Goal: Information Seeking & Learning: Find contact information

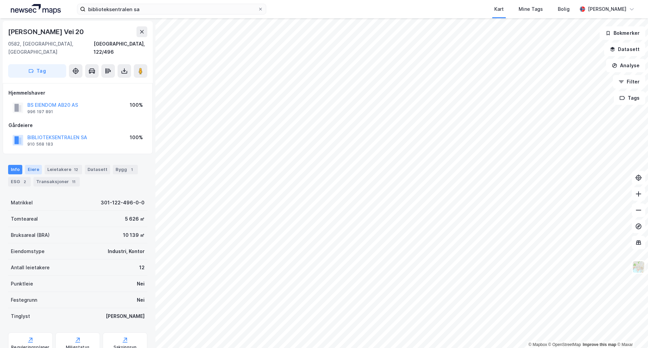
click at [26, 165] on div "Eiere" at bounding box center [33, 169] width 17 height 9
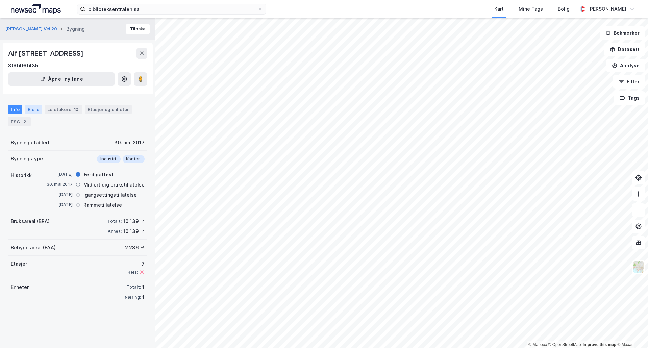
click at [35, 111] on div "Eiere" at bounding box center [33, 109] width 17 height 9
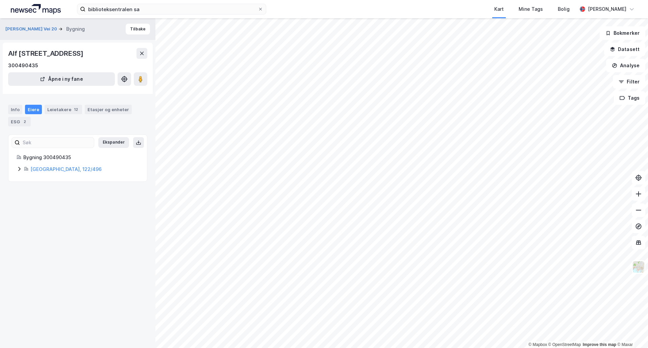
click at [25, 169] on icon at bounding box center [26, 168] width 2 height 3
click at [36, 192] on icon at bounding box center [35, 192] width 4 height 2
click at [36, 192] on icon at bounding box center [35, 192] width 2 height 4
click at [86, 193] on link "Bs Eiendom Ab20 AS" at bounding box center [85, 192] width 49 height 6
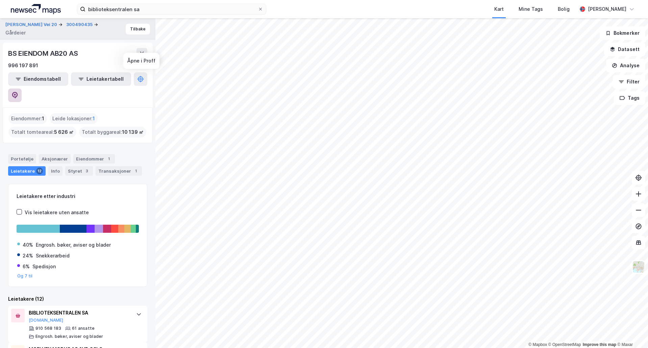
click at [22, 88] on button at bounding box center [15, 95] width 14 height 14
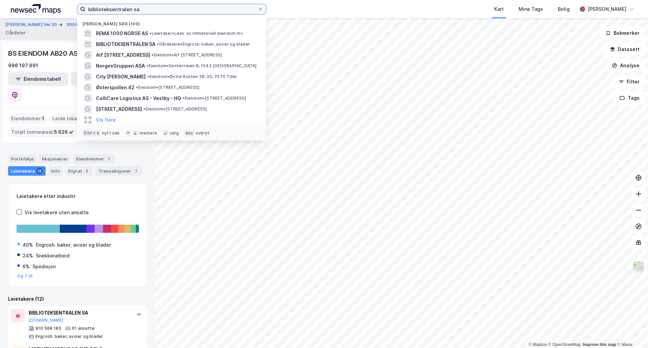
click at [155, 11] on input "biblioteksentralen sa" at bounding box center [171, 9] width 172 height 10
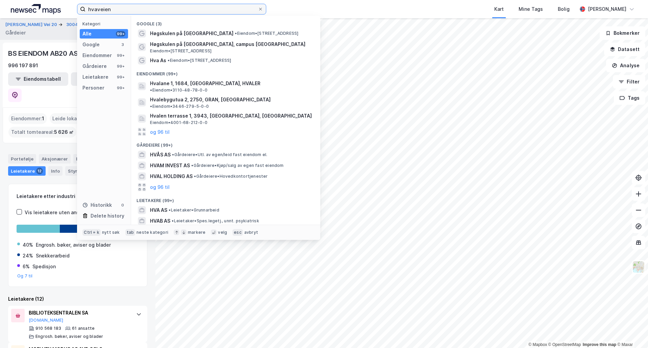
type input "hvaveien"
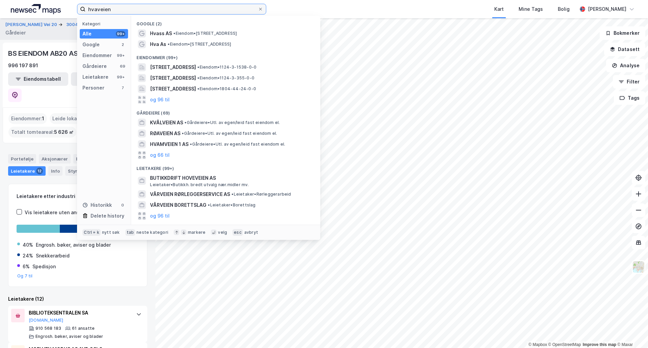
click at [155, 11] on input "hvaveien" at bounding box center [171, 9] width 172 height 10
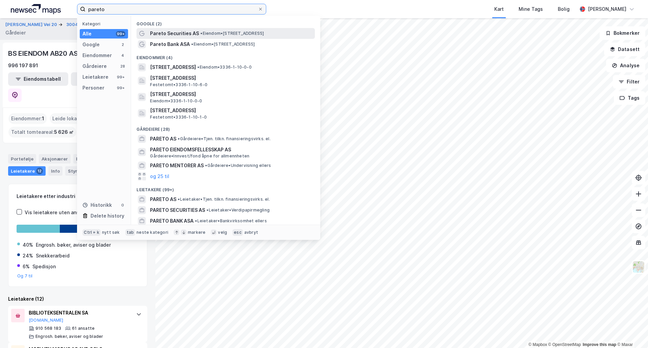
type input "pareto"
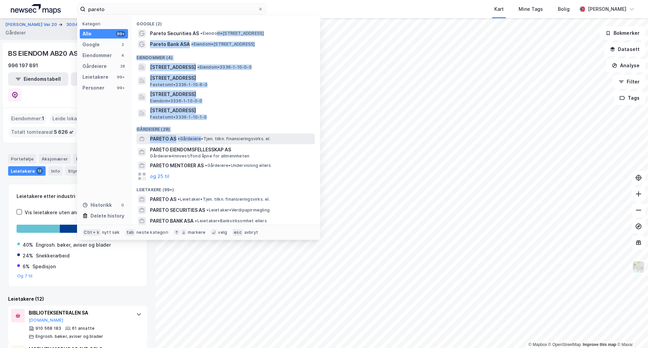
drag, startPoint x: 215, startPoint y: 33, endPoint x: 202, endPoint y: 138, distance: 105.8
click at [202, 138] on div "Google (2) Pareto Securities AS • Eiendom • [STREET_ADDRESS][GEOGRAPHIC_DATA] •…" at bounding box center [225, 120] width 189 height 209
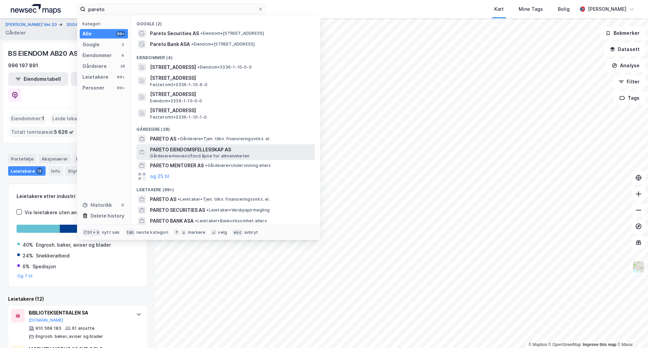
click at [235, 146] on span "PARETO EIENDOMSFELLESSKAP AS" at bounding box center [231, 150] width 162 height 8
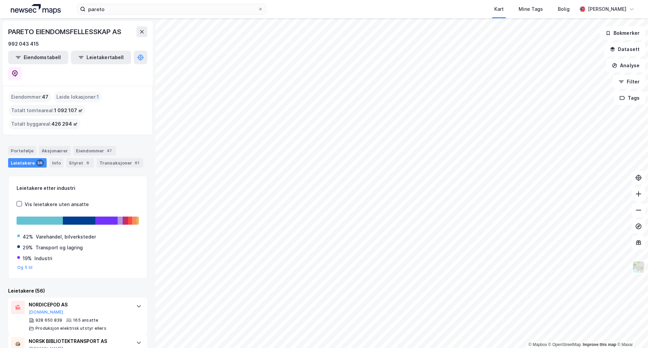
click at [374, 348] on html "pareto Kart Mine Tags Bolig [PERSON_NAME] © Mapbox © OpenStreetMap Improve this…" at bounding box center [324, 174] width 648 height 348
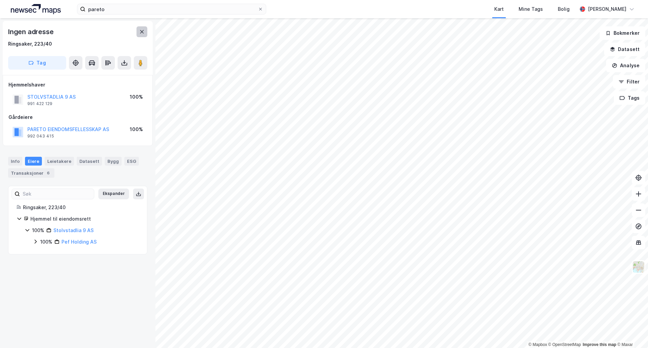
click at [140, 29] on icon at bounding box center [141, 31] width 5 height 5
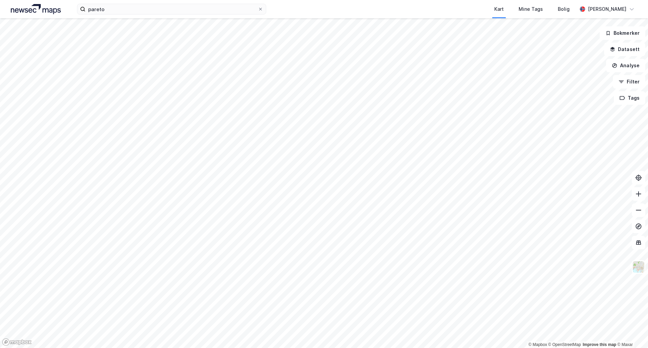
click at [125, 16] on div "pareto Kart Mine Tags Bolig [PERSON_NAME]" at bounding box center [324, 9] width 648 height 18
click at [124, 12] on input "pareto" at bounding box center [171, 9] width 172 height 10
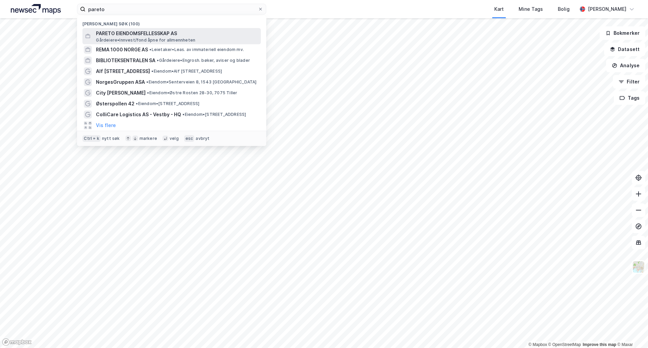
click at [139, 35] on span "PARETO EIENDOMSFELLESSKAP AS" at bounding box center [177, 33] width 162 height 8
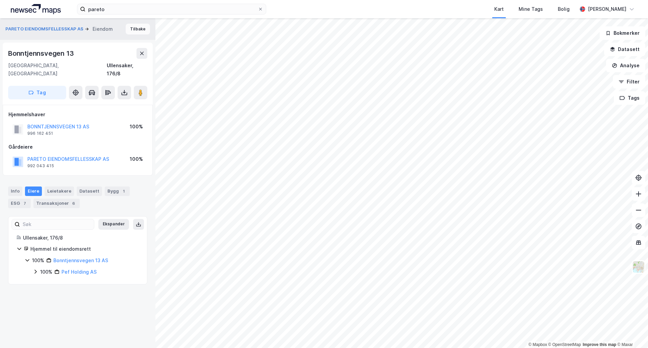
click at [131, 31] on button "Tilbake" at bounding box center [138, 29] width 24 height 11
